Goal: Check status

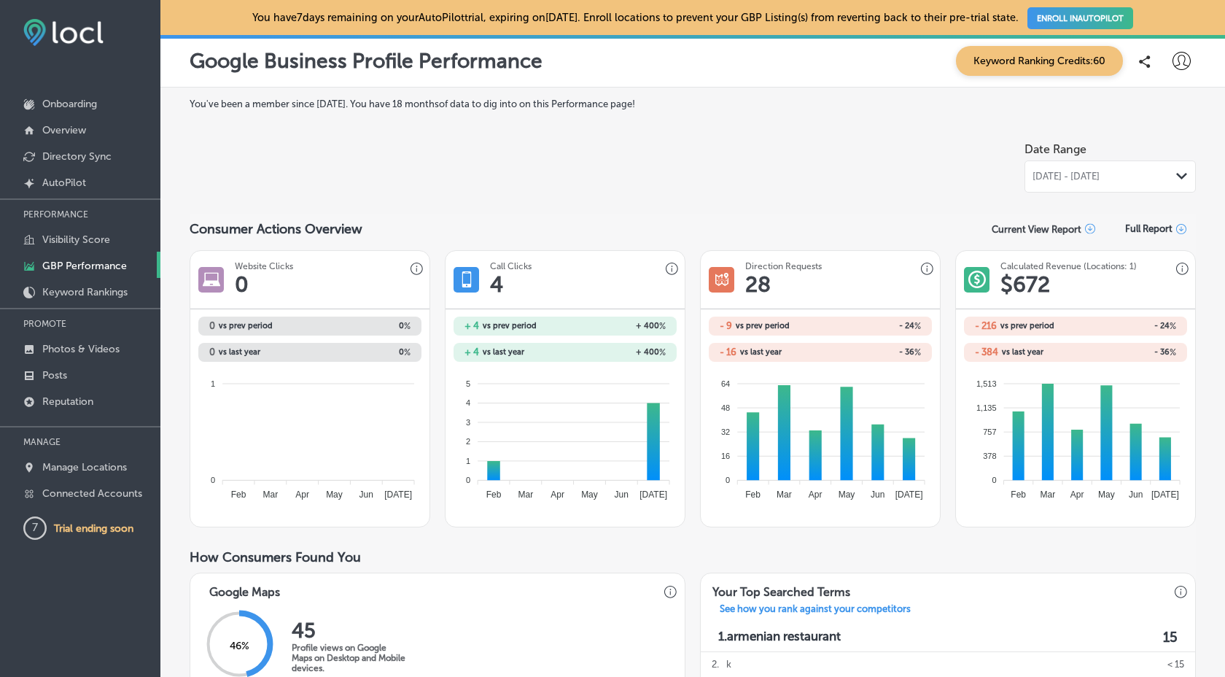
click at [1100, 171] on span "[DATE] - [DATE]" at bounding box center [1066, 177] width 67 height 12
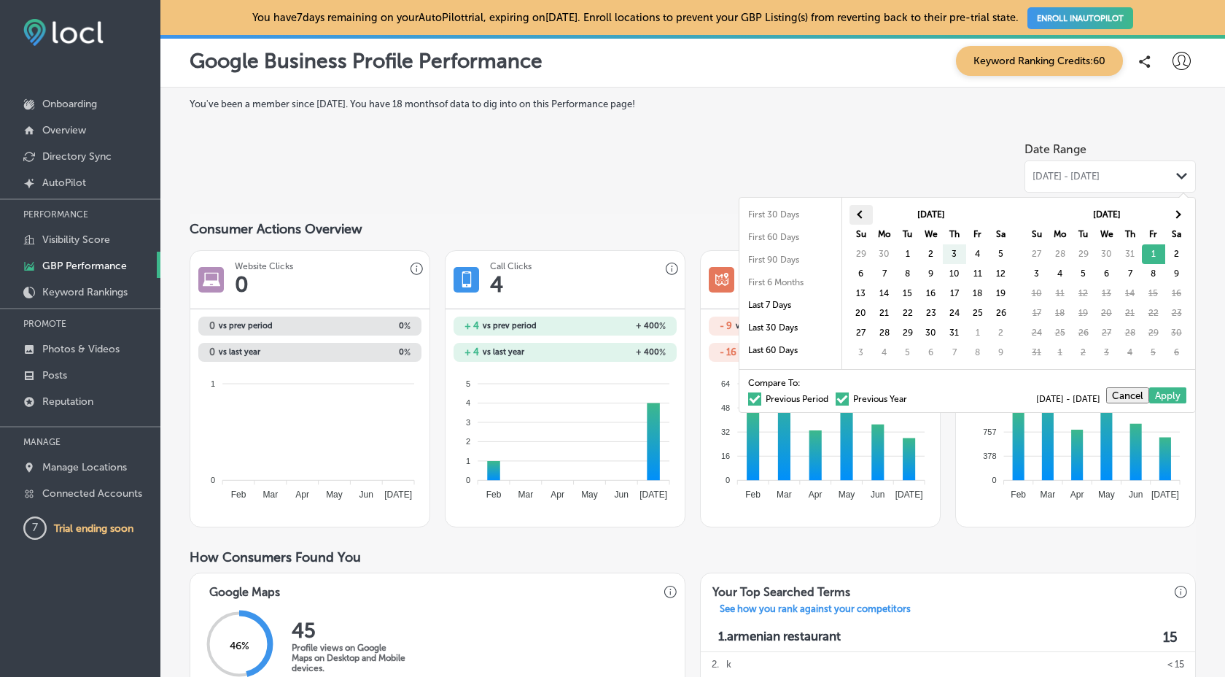
click at [866, 212] on th at bounding box center [861, 215] width 23 height 20
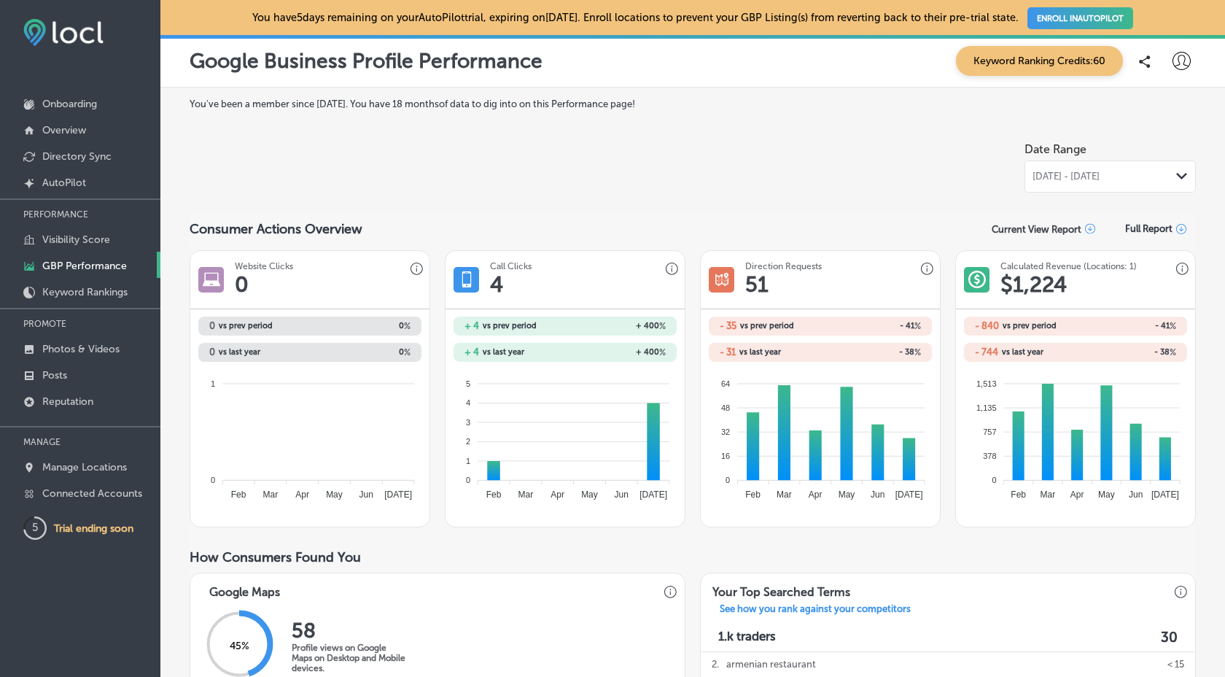
scroll to position [4, 0]
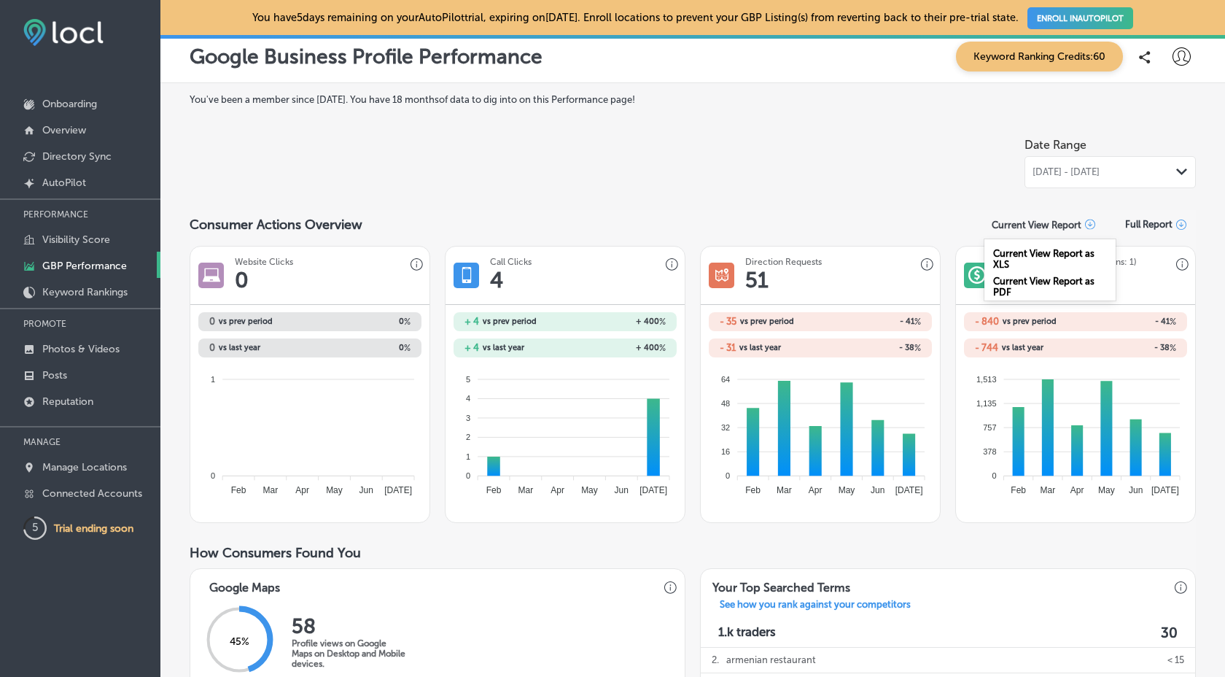
click at [1087, 225] on icon at bounding box center [1090, 225] width 10 height 10
click at [1183, 227] on icon at bounding box center [1181, 225] width 10 height 10
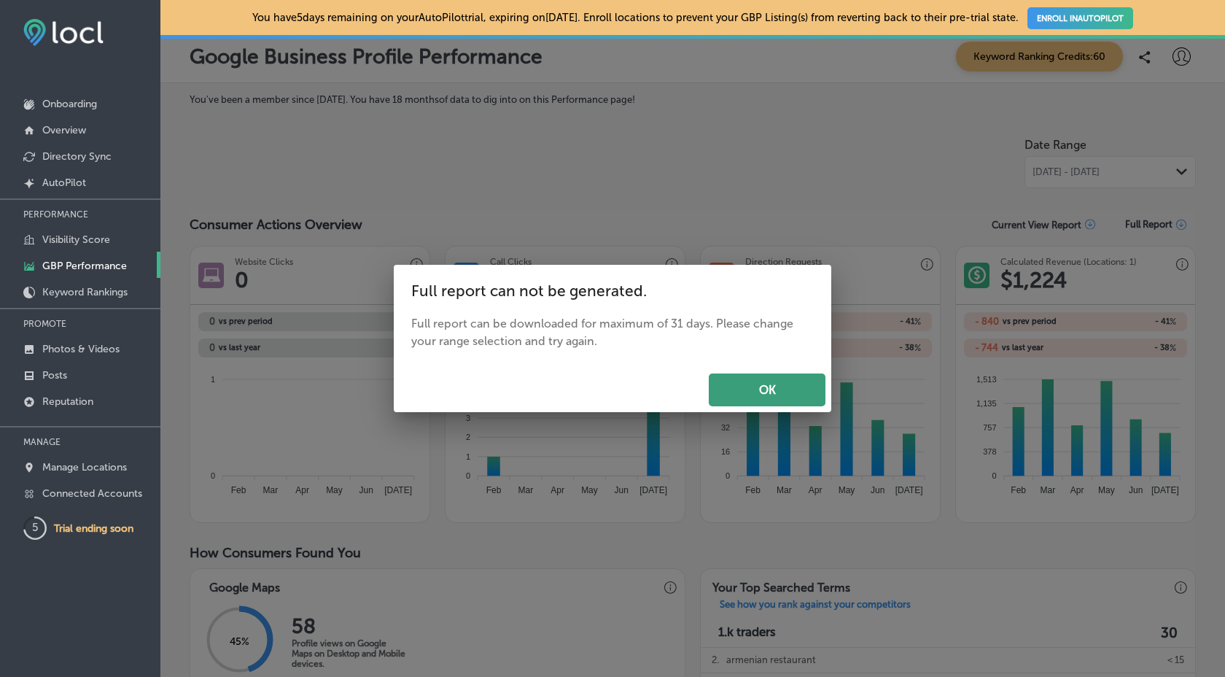
click at [758, 397] on button "OK" at bounding box center [767, 389] width 117 height 33
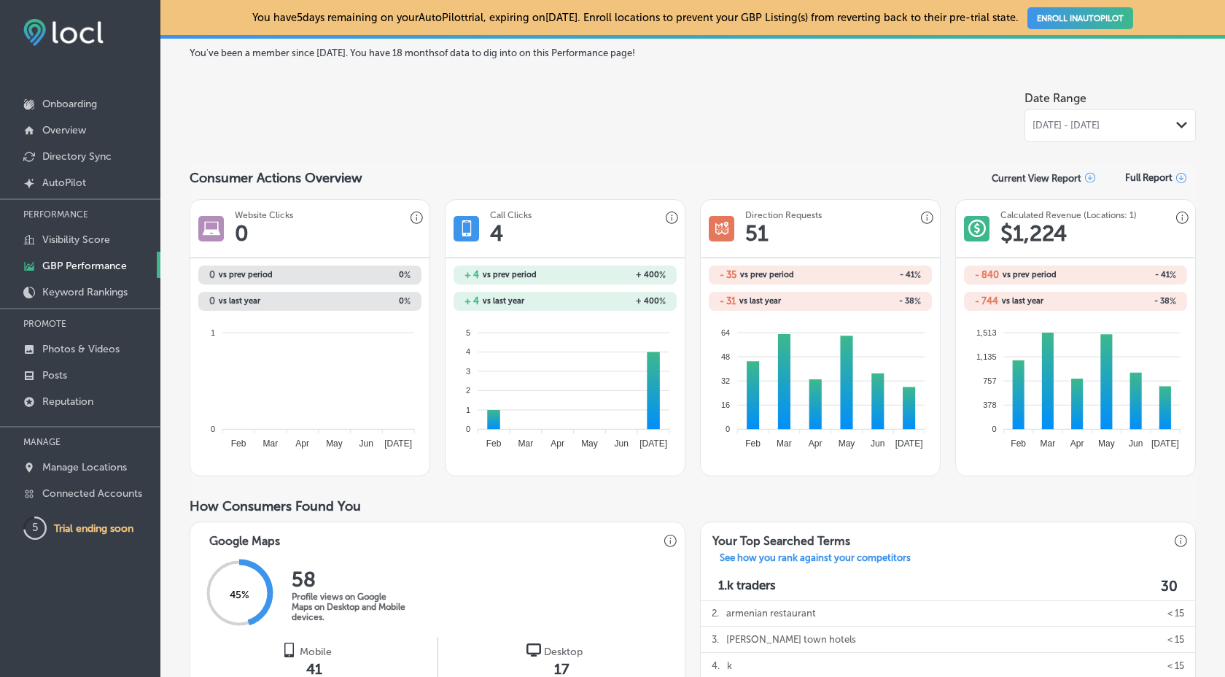
scroll to position [0, 0]
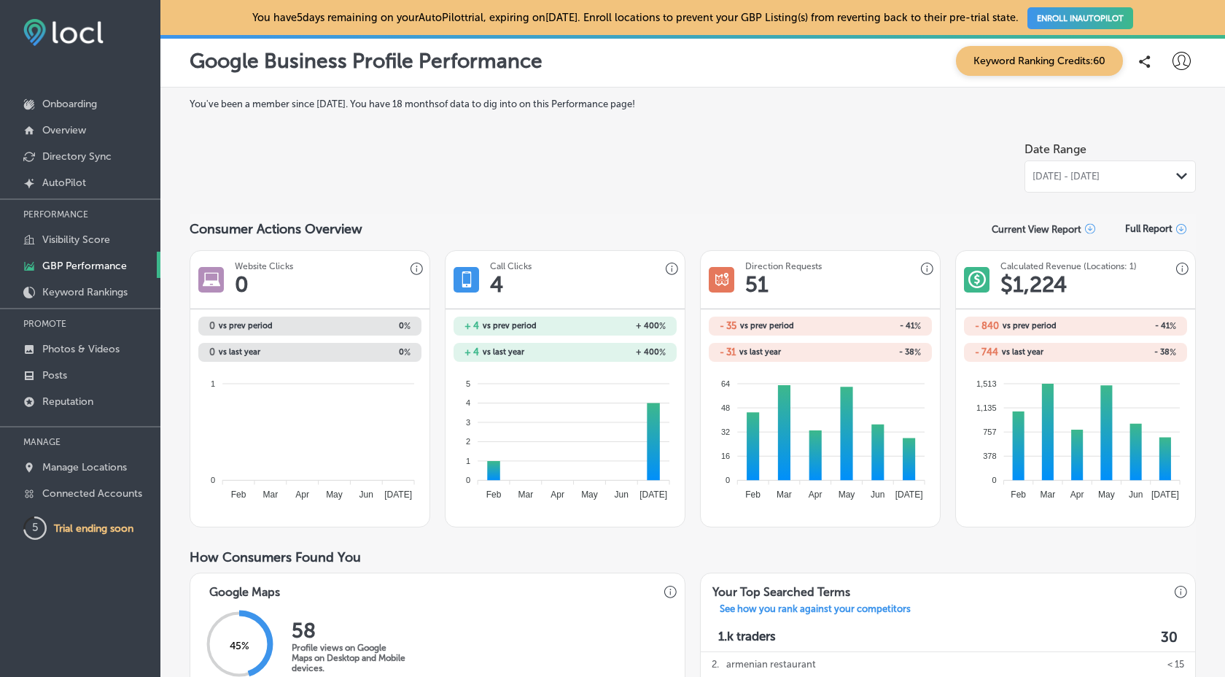
click at [1100, 175] on span "[DATE] - [DATE]" at bounding box center [1066, 177] width 67 height 12
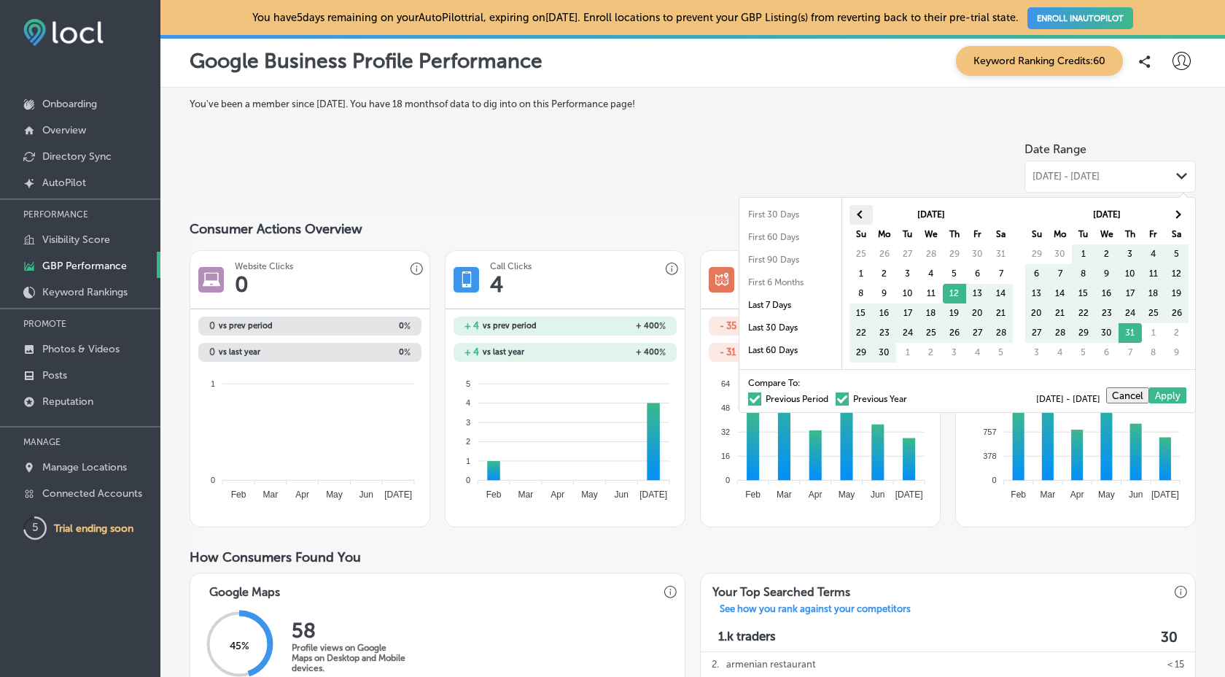
click at [864, 214] on span at bounding box center [861, 214] width 8 height 8
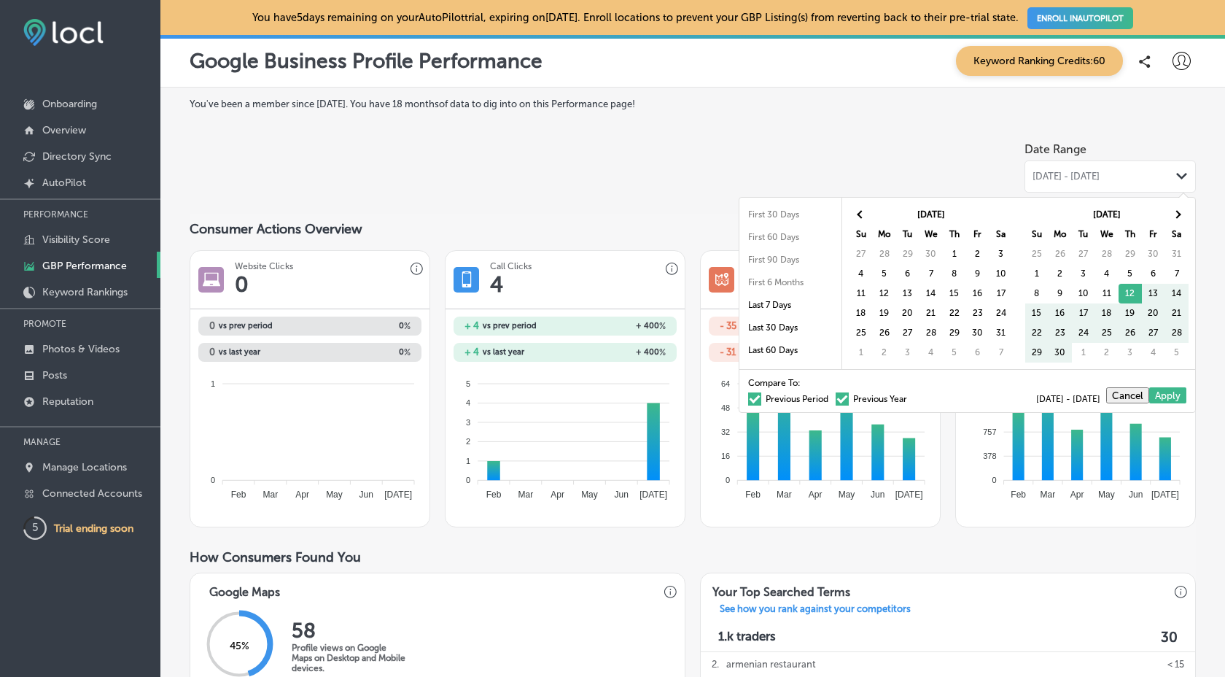
click at [864, 214] on span at bounding box center [861, 214] width 8 height 8
click at [806, 284] on li "First 6 Months" at bounding box center [791, 282] width 102 height 23
click at [789, 259] on li "First 90 Days" at bounding box center [791, 260] width 102 height 23
click at [784, 238] on li "First 60 Days" at bounding box center [791, 237] width 102 height 23
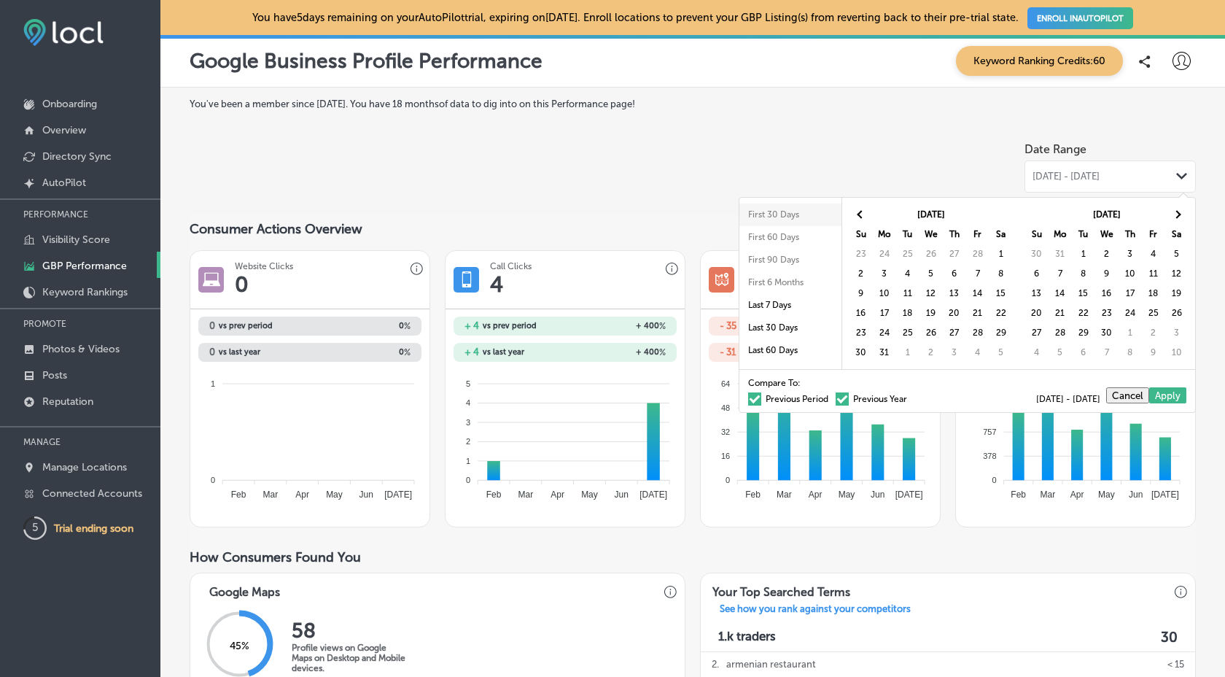
click at [784, 217] on li "First 30 Days" at bounding box center [791, 214] width 102 height 23
